Goal: Use online tool/utility: Utilize a website feature to perform a specific function

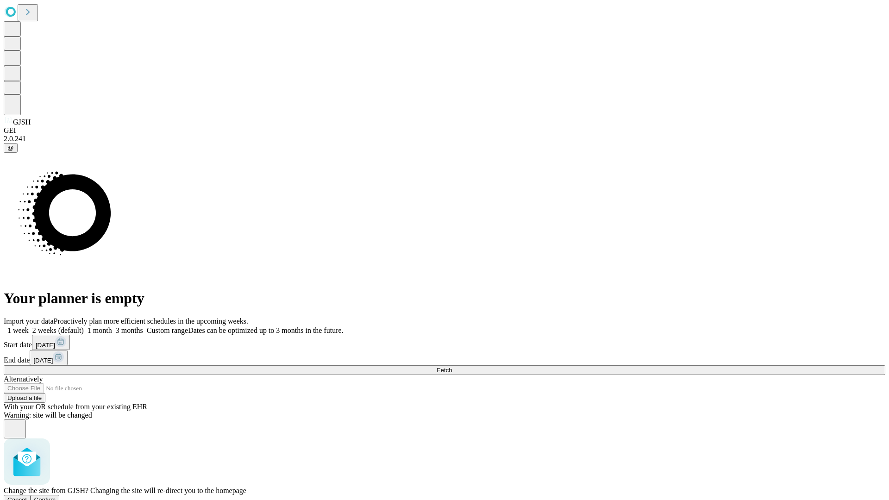
click at [56, 497] on span "Confirm" at bounding box center [45, 500] width 22 height 7
click at [112, 327] on label "1 month" at bounding box center [98, 331] width 28 height 8
click at [452, 367] on span "Fetch" at bounding box center [444, 370] width 15 height 7
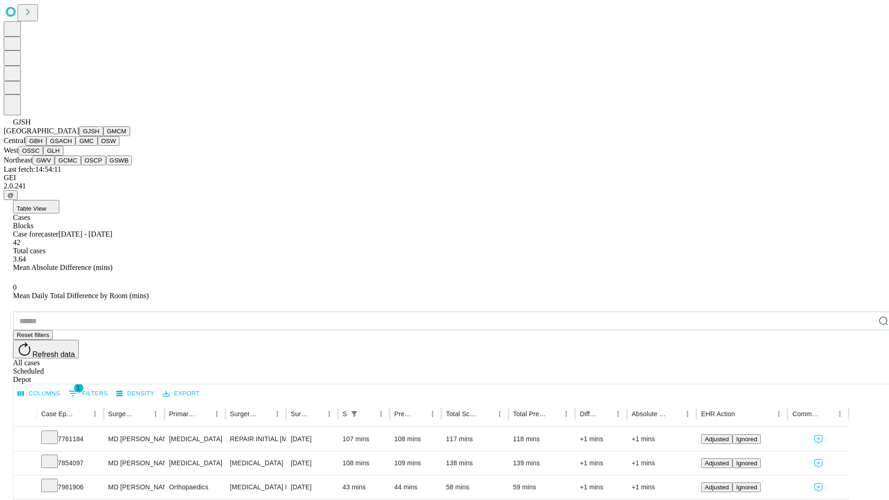
click at [103, 136] on button "GMCM" at bounding box center [116, 131] width 27 height 10
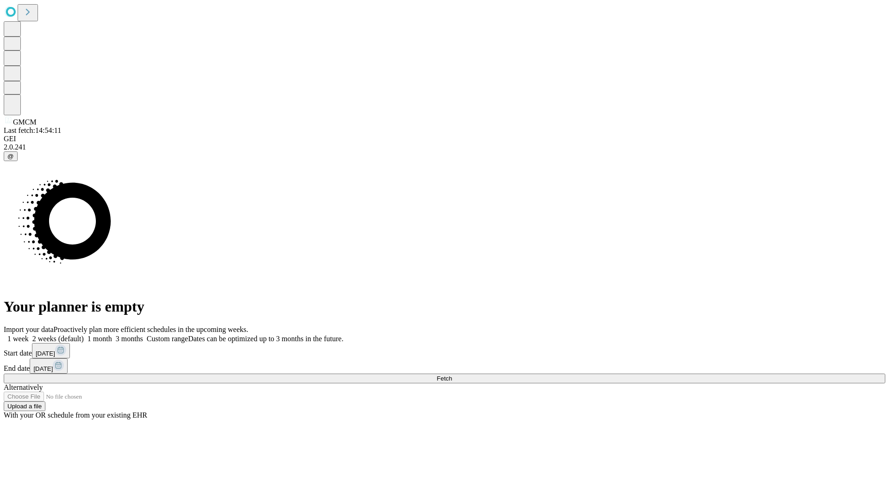
click at [112, 335] on label "1 month" at bounding box center [98, 339] width 28 height 8
click at [452, 375] on span "Fetch" at bounding box center [444, 378] width 15 height 7
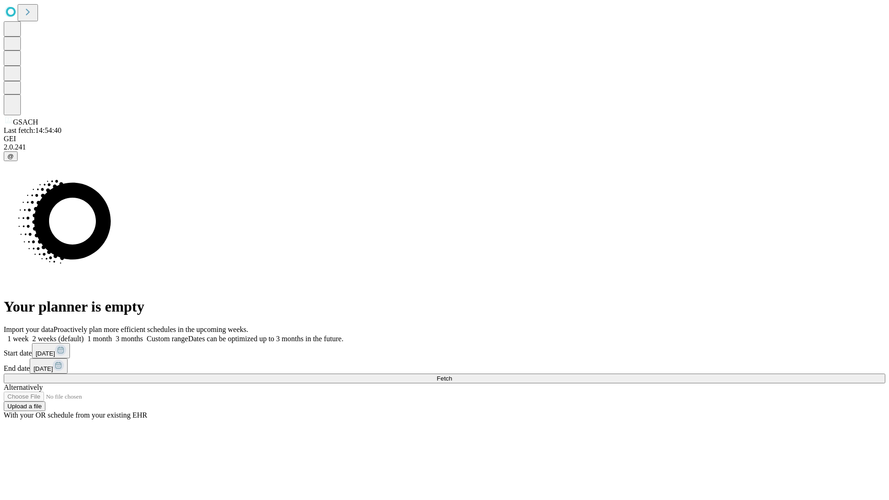
click at [112, 335] on label "1 month" at bounding box center [98, 339] width 28 height 8
click at [452, 375] on span "Fetch" at bounding box center [444, 378] width 15 height 7
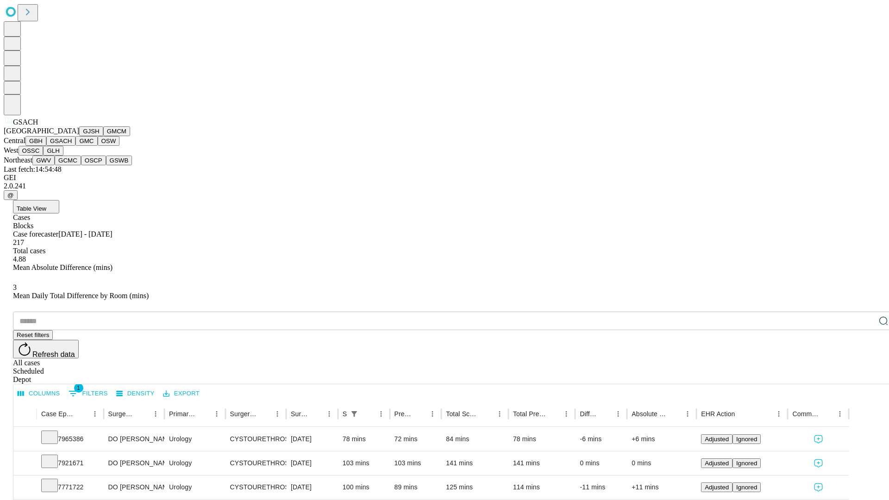
click at [76, 146] on button "GMC" at bounding box center [87, 141] width 22 height 10
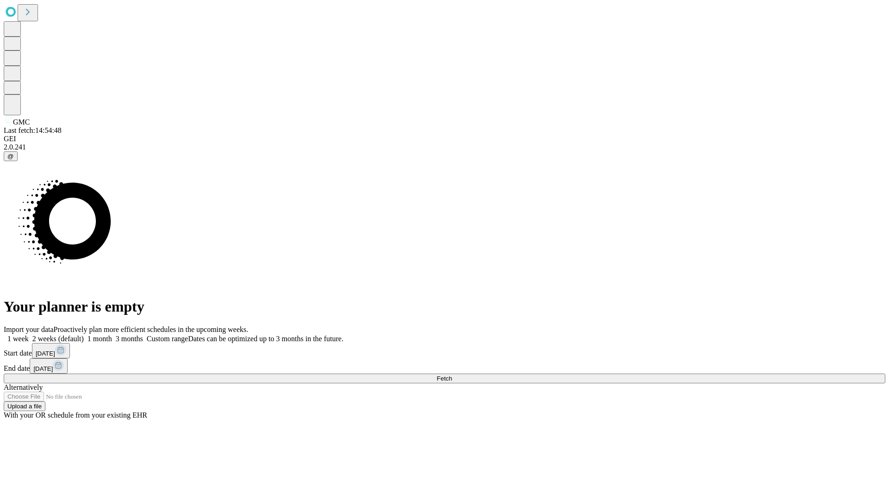
click at [112, 335] on label "1 month" at bounding box center [98, 339] width 28 height 8
click at [452, 375] on span "Fetch" at bounding box center [444, 378] width 15 height 7
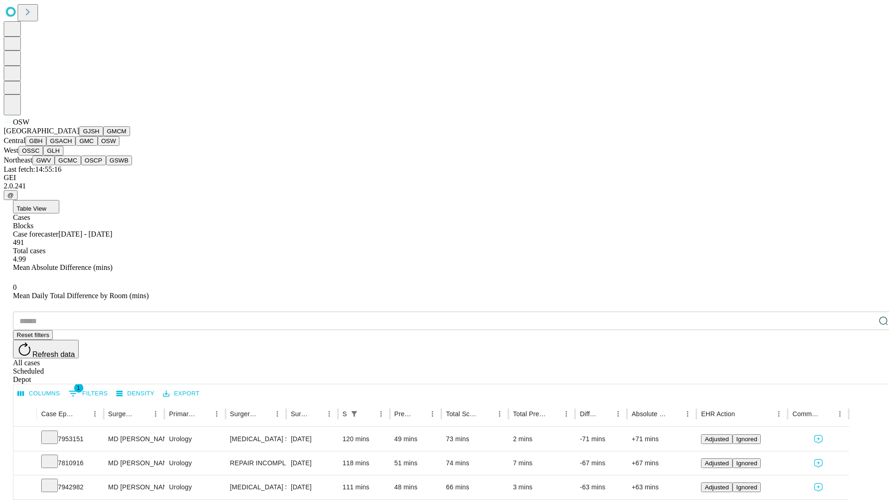
click at [44, 156] on button "OSSC" at bounding box center [31, 151] width 25 height 10
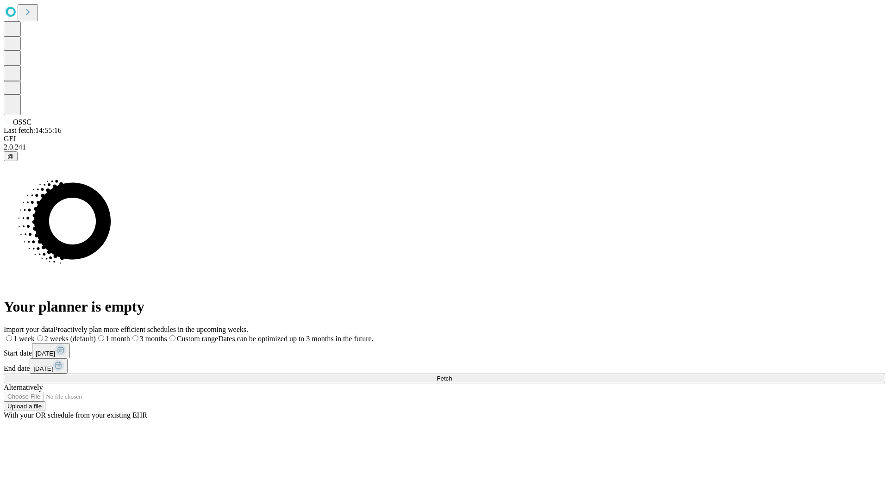
click at [130, 335] on label "1 month" at bounding box center [113, 339] width 34 height 8
click at [452, 375] on span "Fetch" at bounding box center [444, 378] width 15 height 7
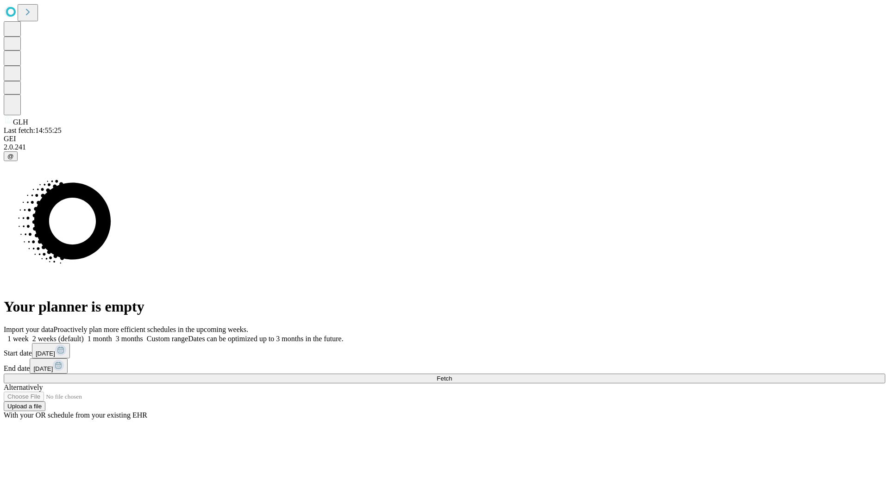
click at [452, 375] on span "Fetch" at bounding box center [444, 378] width 15 height 7
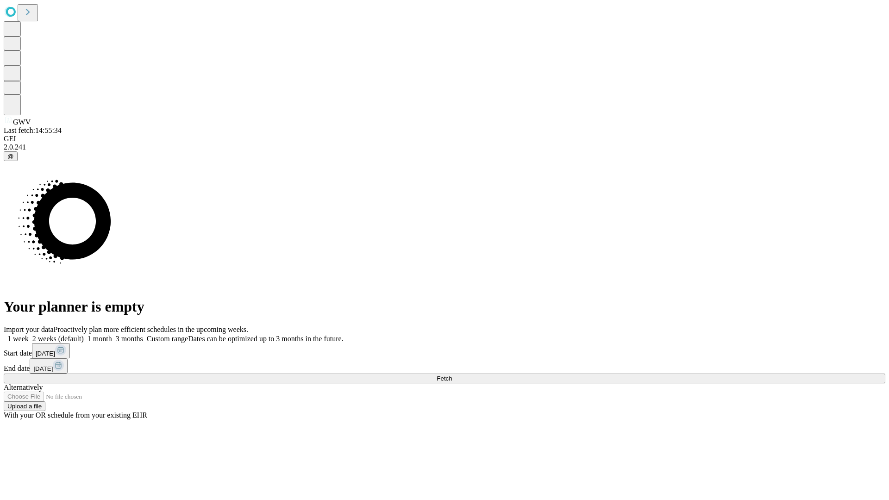
click at [112, 335] on label "1 month" at bounding box center [98, 339] width 28 height 8
click at [452, 375] on span "Fetch" at bounding box center [444, 378] width 15 height 7
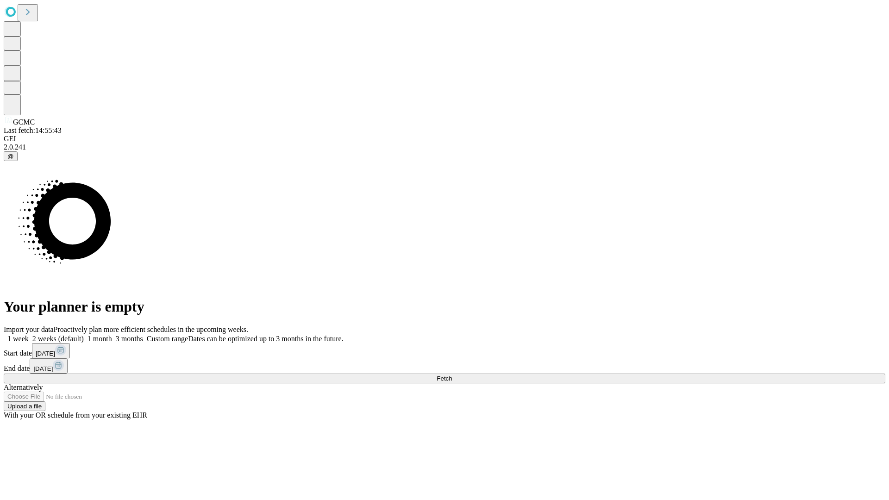
click at [112, 335] on label "1 month" at bounding box center [98, 339] width 28 height 8
click at [452, 375] on span "Fetch" at bounding box center [444, 378] width 15 height 7
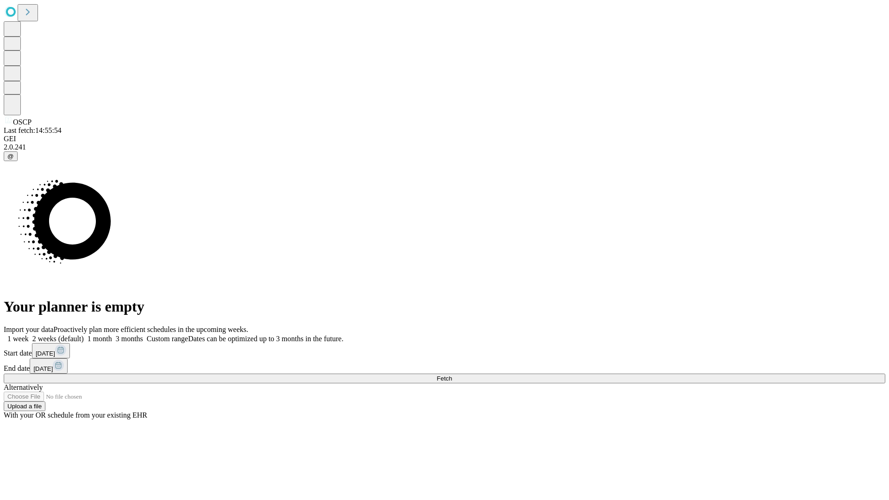
click at [112, 335] on label "1 month" at bounding box center [98, 339] width 28 height 8
click at [452, 375] on span "Fetch" at bounding box center [444, 378] width 15 height 7
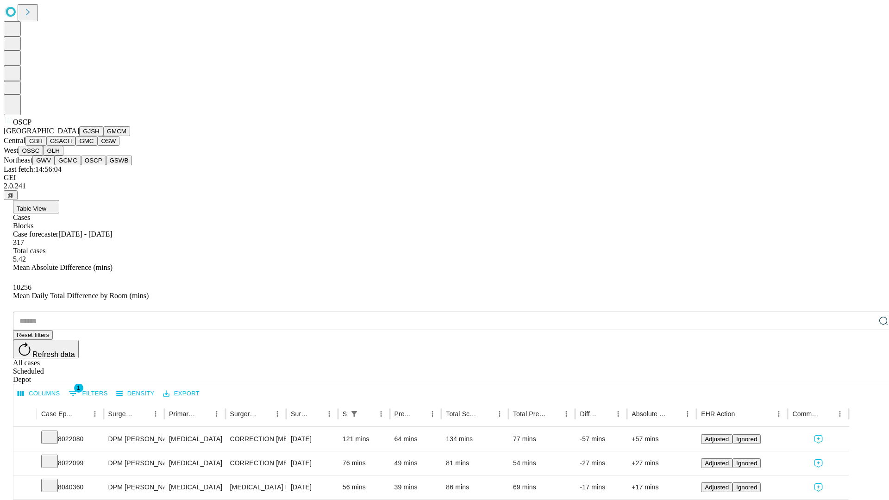
click at [106, 165] on button "GSWB" at bounding box center [119, 161] width 26 height 10
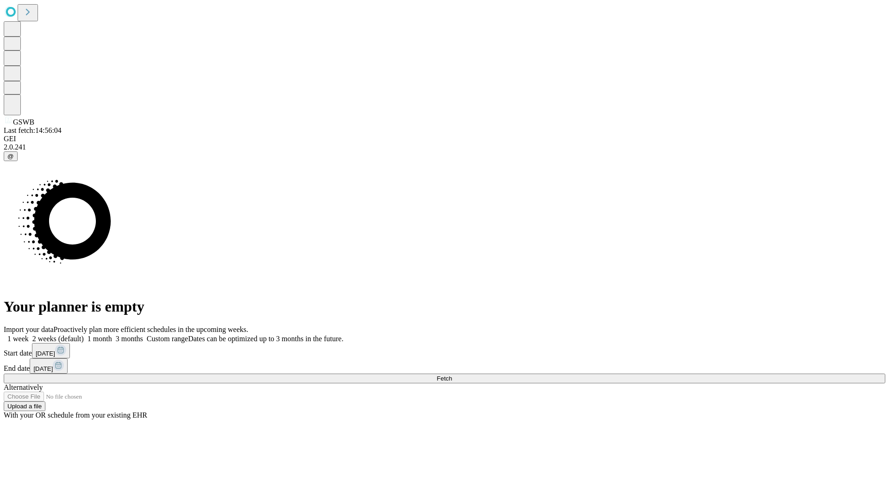
click at [112, 335] on label "1 month" at bounding box center [98, 339] width 28 height 8
click at [452, 375] on span "Fetch" at bounding box center [444, 378] width 15 height 7
